Goal: Navigation & Orientation: Understand site structure

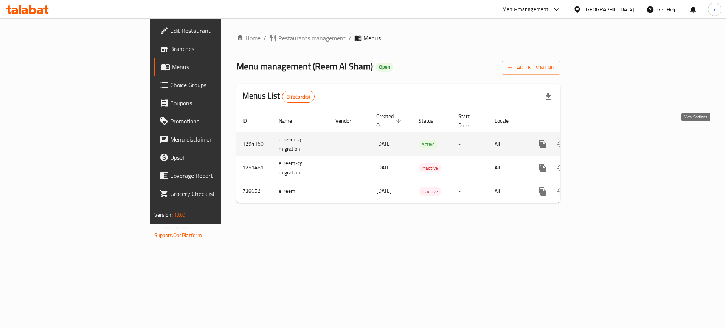
click at [601, 140] on icon "enhanced table" at bounding box center [596, 144] width 9 height 9
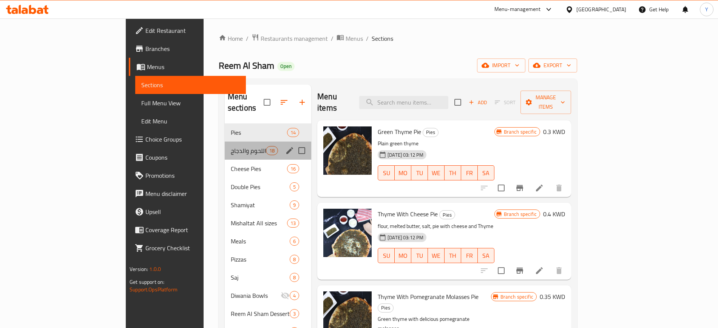
click at [225, 147] on div "الفطائر اللحوم والدجاج 18" at bounding box center [268, 151] width 87 height 18
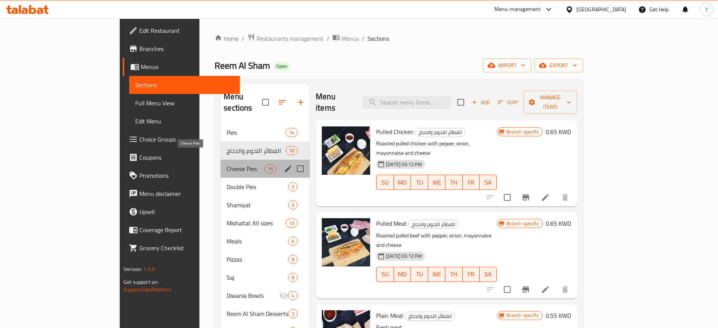
click at [227, 164] on span "Cheese Pies" at bounding box center [246, 168] width 38 height 9
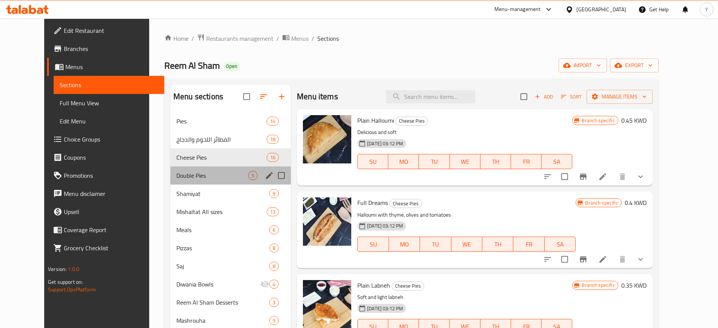
click at [189, 184] on div "Double Pies 5" at bounding box center [230, 176] width 121 height 18
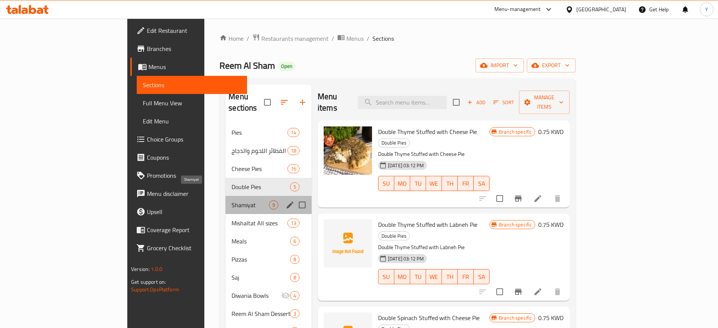
click at [232, 201] on span "Shamiyat" at bounding box center [250, 205] width 37 height 9
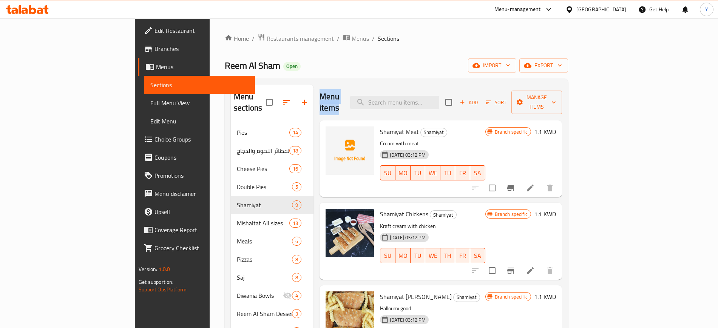
drag, startPoint x: 284, startPoint y: 96, endPoint x: 355, endPoint y: 104, distance: 71.1
click at [355, 104] on div "Menu items Add Sort Manage items Shamiyat Meat Shamiyat Cream with meat [DATE] …" at bounding box center [438, 249] width 249 height 328
click at [355, 104] on div "Menu items Add Sort Manage items" at bounding box center [441, 103] width 243 height 36
drag, startPoint x: 284, startPoint y: 91, endPoint x: 359, endPoint y: 95, distance: 74.9
click at [359, 95] on div "Menu items Add Sort Manage items Shamiyat Meat Shamiyat Cream with meat [DATE] …" at bounding box center [438, 249] width 249 height 328
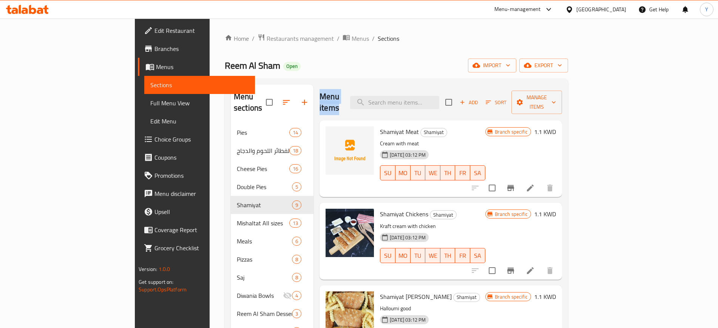
click at [359, 95] on div "Menu items Add Sort Manage items" at bounding box center [441, 103] width 243 height 36
